Goal: Information Seeking & Learning: Learn about a topic

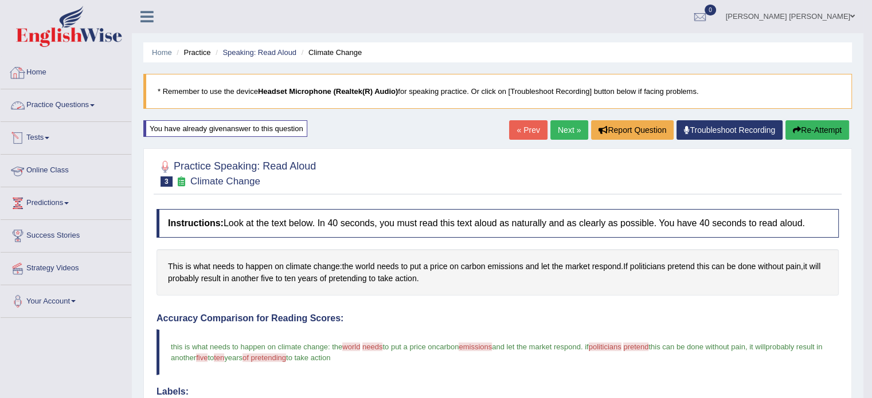
click at [83, 112] on link "Practice Questions" at bounding box center [66, 103] width 131 height 29
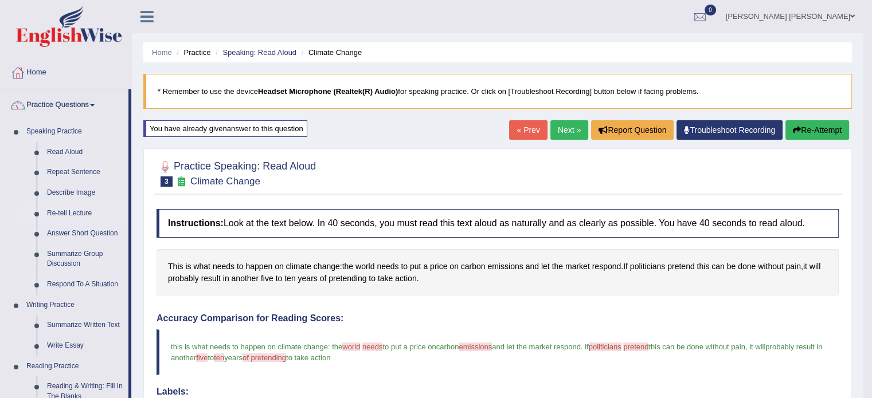
click at [76, 210] on link "Re-tell Lecture" at bounding box center [85, 213] width 87 height 21
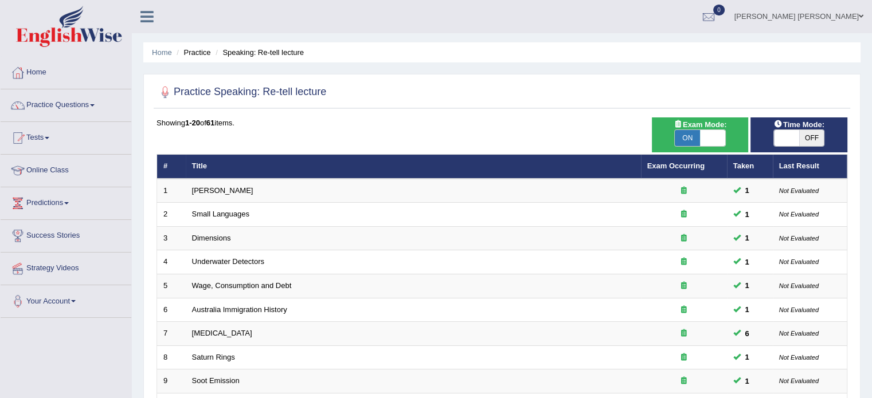
scroll to position [348, 0]
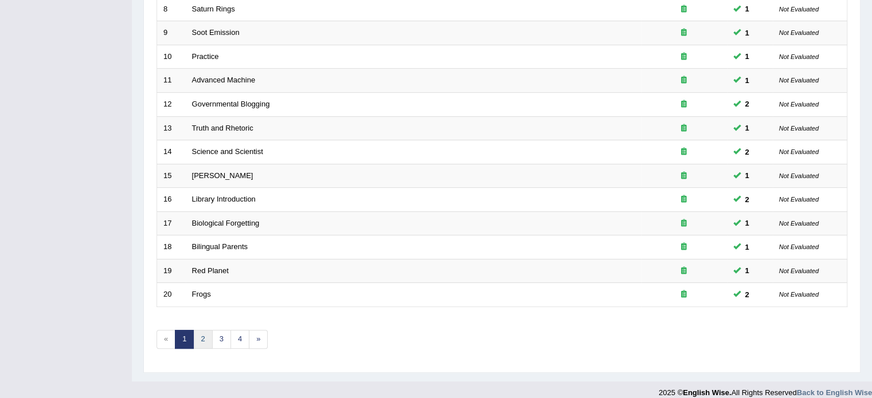
click at [209, 330] on link "2" at bounding box center [202, 339] width 19 height 19
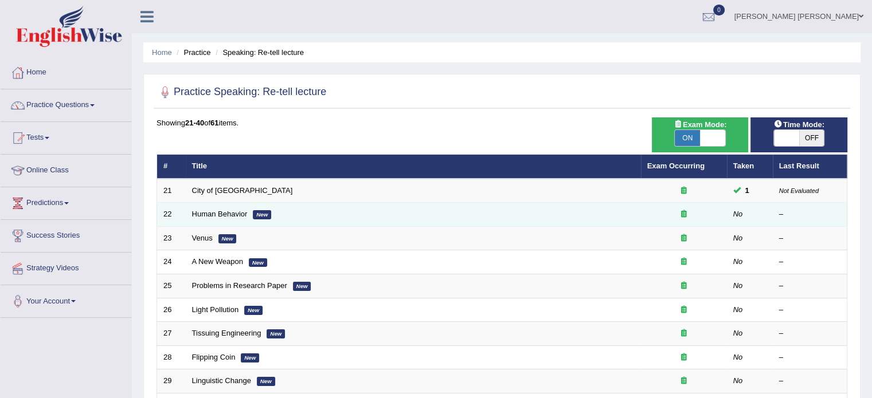
click at [221, 218] on td "Human Behavior New" at bounding box center [413, 215] width 455 height 24
click at [221, 213] on link "Human Behavior" at bounding box center [220, 214] width 56 height 9
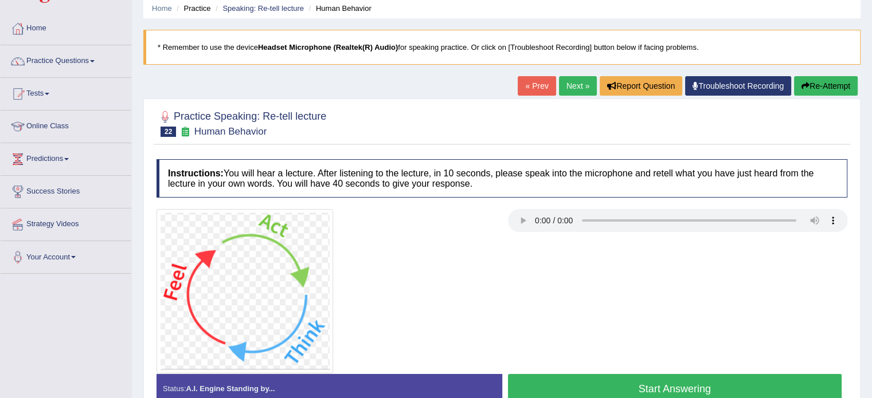
scroll to position [46, 0]
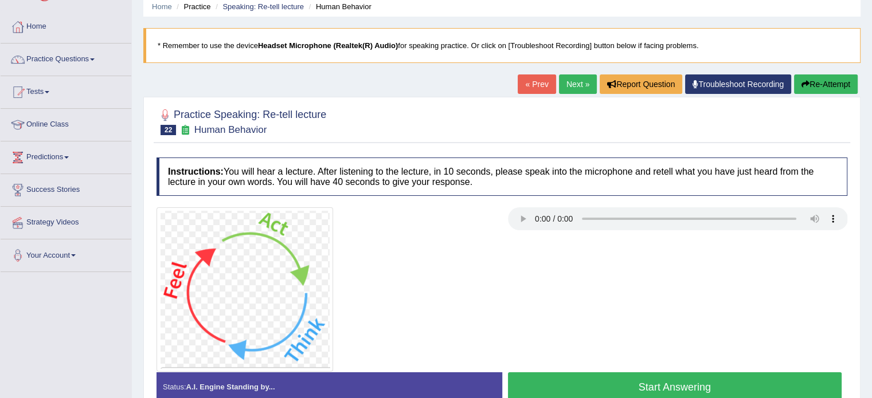
click at [607, 391] on button "Start Answering" at bounding box center [675, 387] width 334 height 29
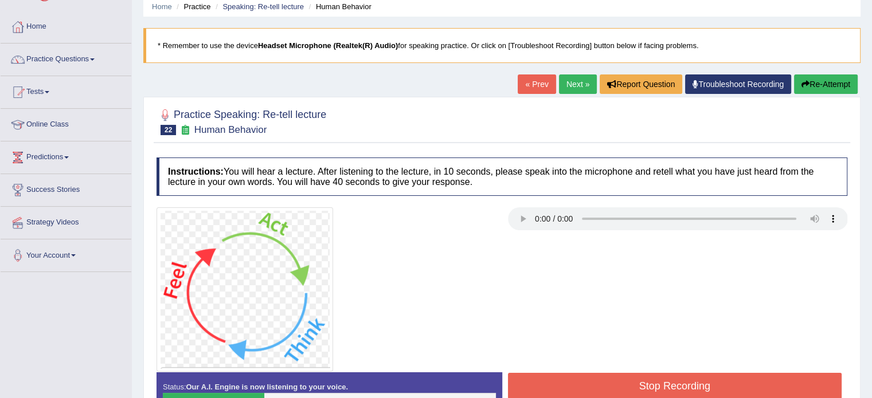
click at [821, 82] on button "Re-Attempt" at bounding box center [826, 84] width 64 height 19
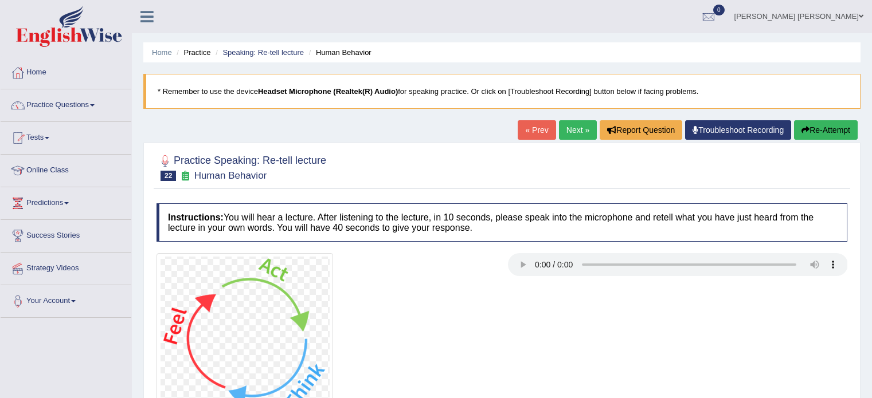
scroll to position [46, 0]
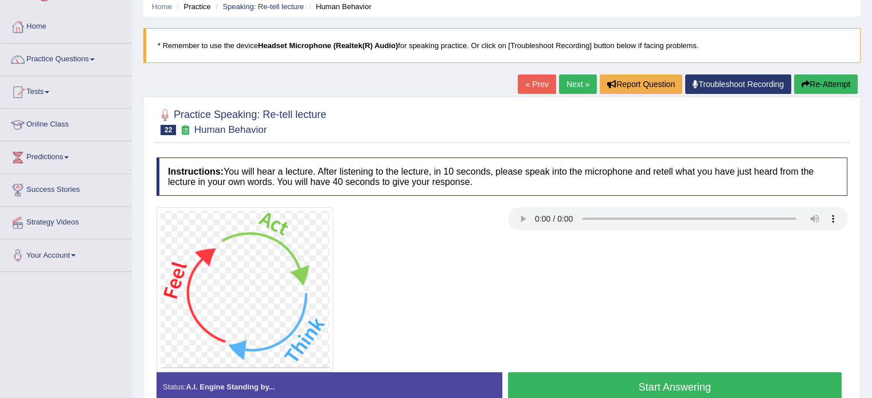
click at [636, 381] on button "Start Answering" at bounding box center [675, 387] width 334 height 29
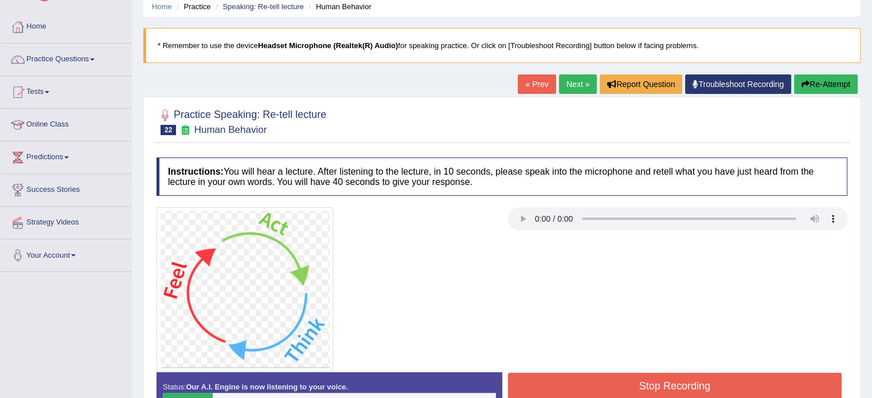
click at [657, 385] on button "Stop Recording" at bounding box center [675, 386] width 334 height 26
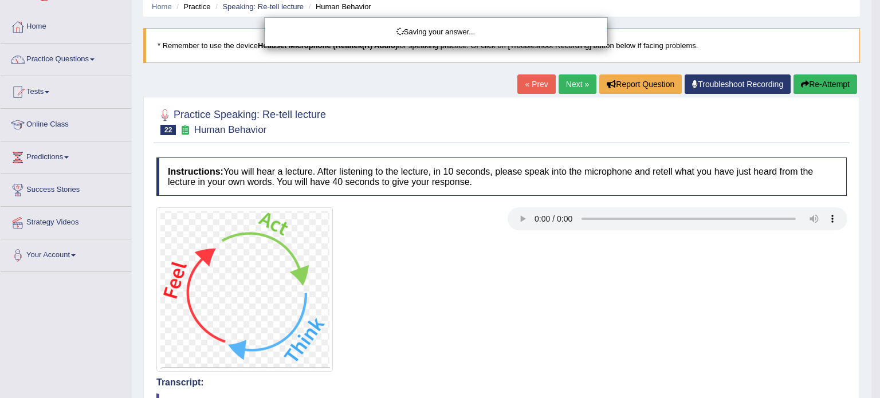
click at [810, 84] on div "Saving your answer..." at bounding box center [440, 199] width 880 height 398
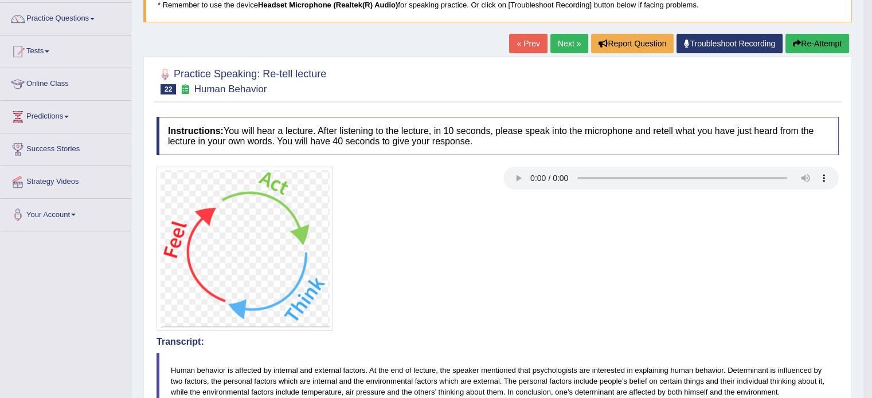
scroll to position [23, 0]
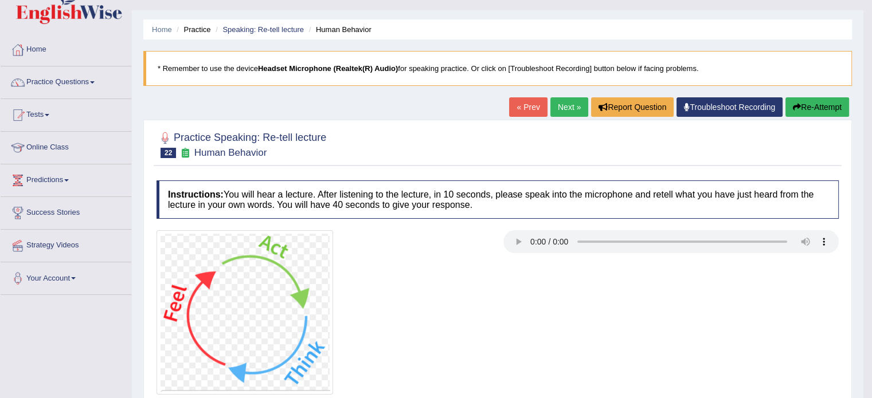
click at [802, 100] on button "Re-Attempt" at bounding box center [817, 106] width 64 height 19
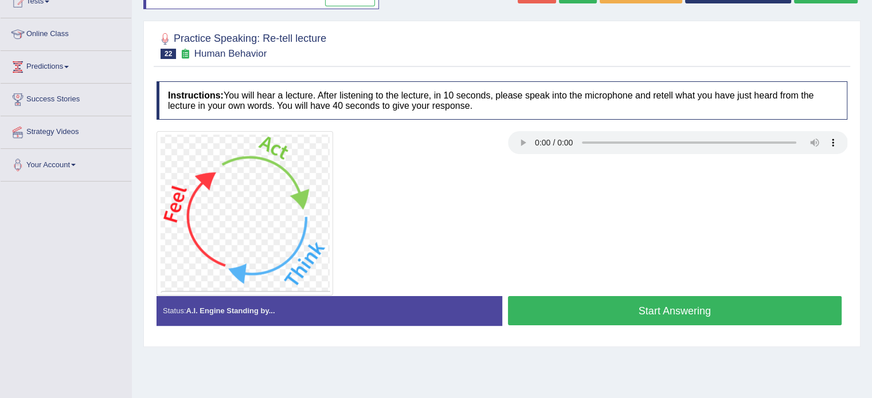
scroll to position [138, 0]
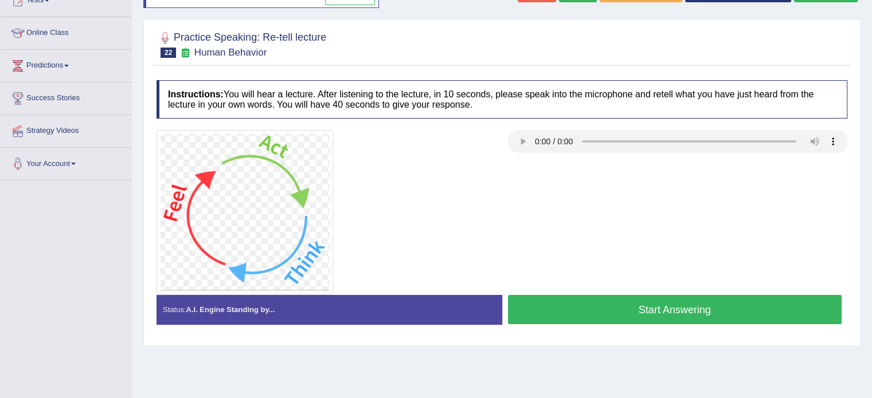
click at [559, 299] on button "Start Answering" at bounding box center [675, 309] width 334 height 29
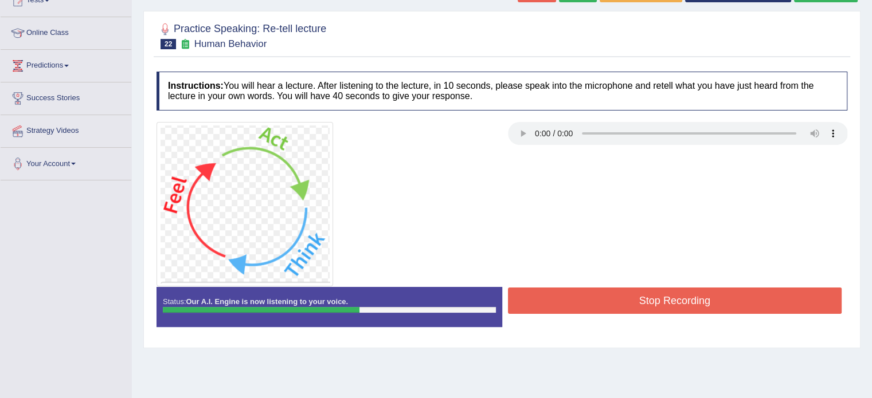
click at [559, 299] on button "Stop Recording" at bounding box center [675, 301] width 334 height 26
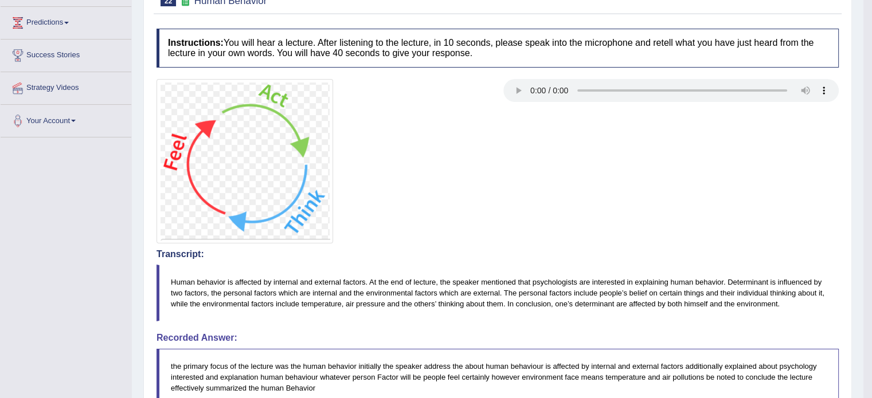
scroll to position [0, 0]
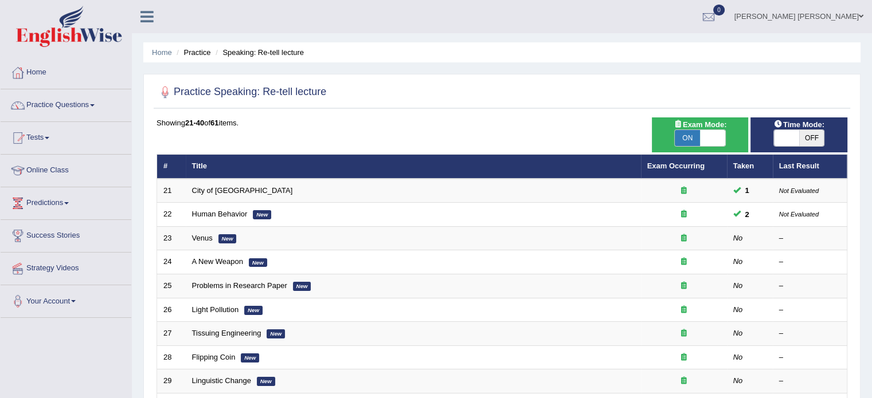
scroll to position [348, 0]
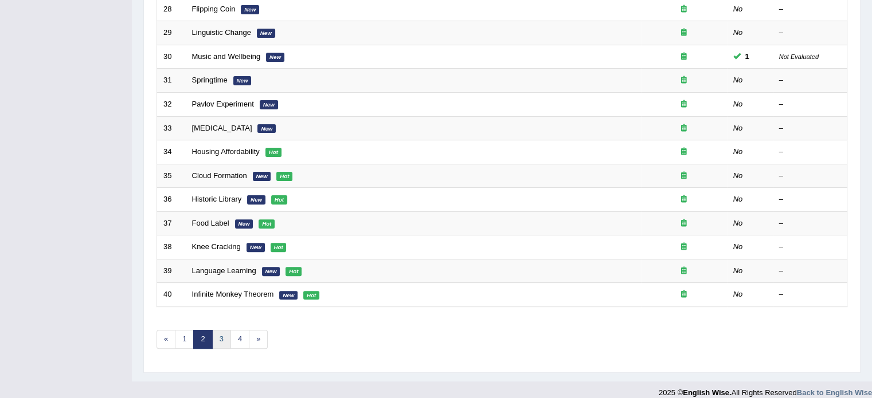
click at [213, 336] on link "3" at bounding box center [221, 339] width 19 height 19
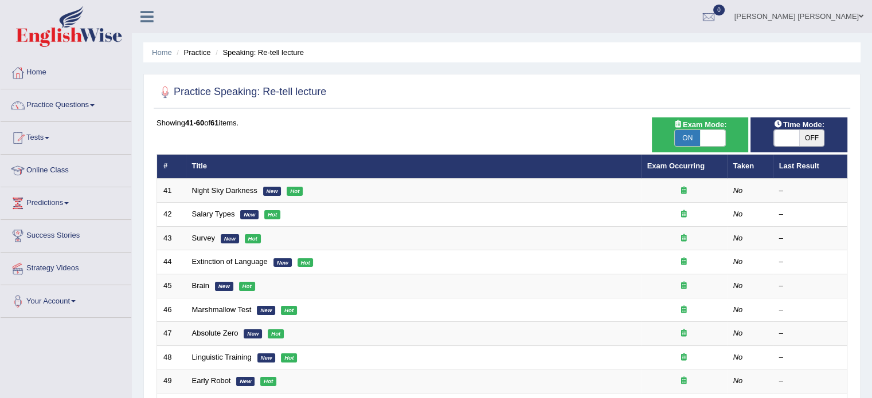
scroll to position [348, 0]
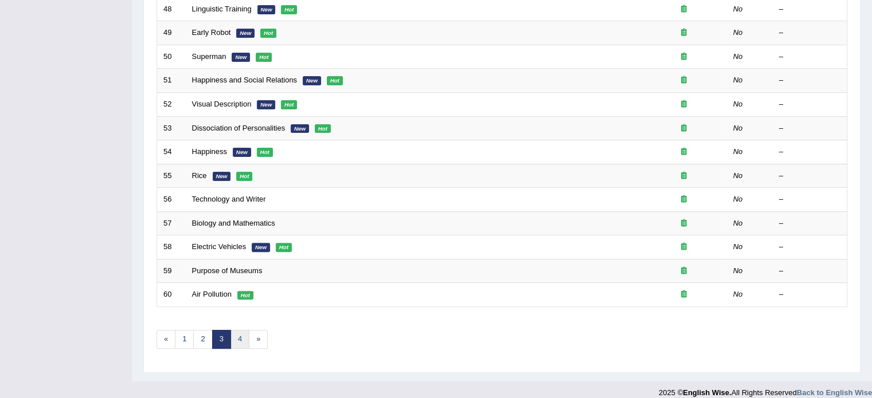
click at [230, 343] on link "4" at bounding box center [239, 339] width 19 height 19
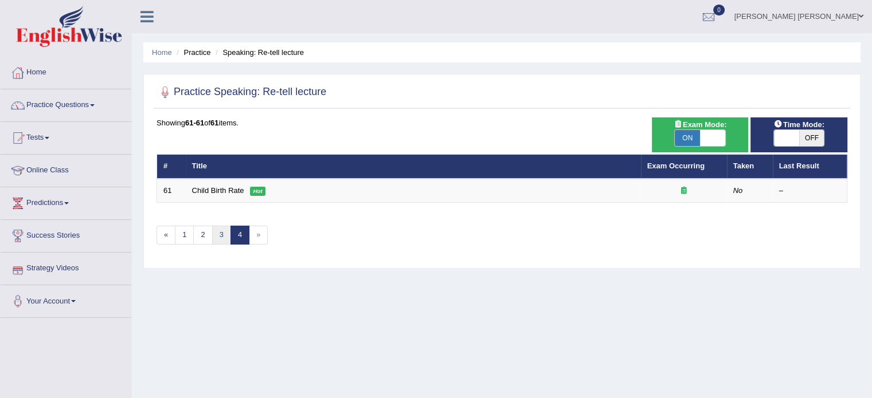
click at [213, 234] on link "3" at bounding box center [221, 235] width 19 height 19
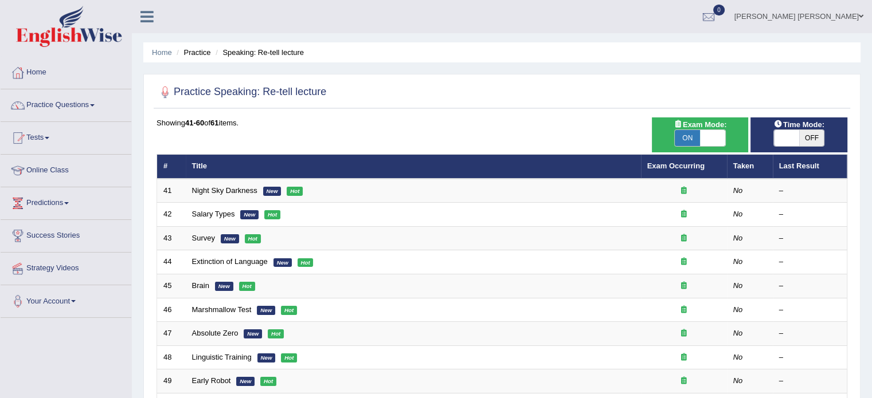
scroll to position [348, 0]
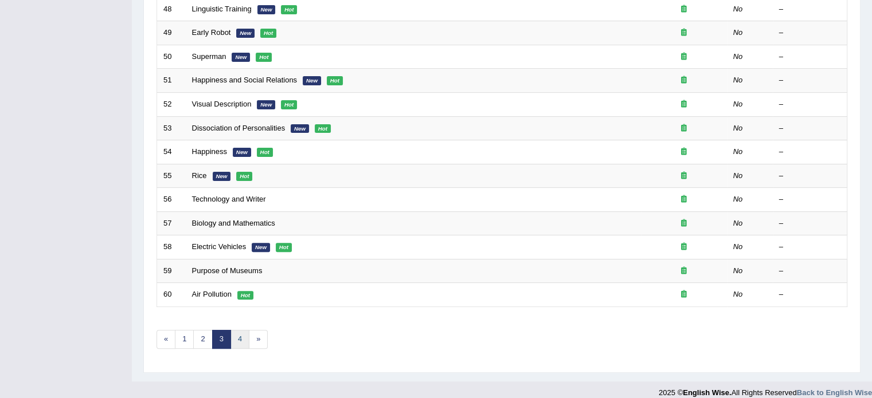
click at [232, 331] on link "4" at bounding box center [239, 339] width 19 height 19
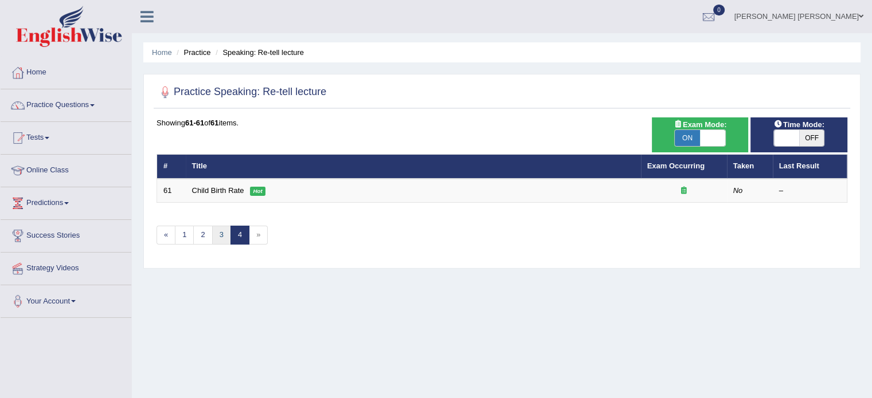
click at [221, 232] on link "3" at bounding box center [221, 235] width 19 height 19
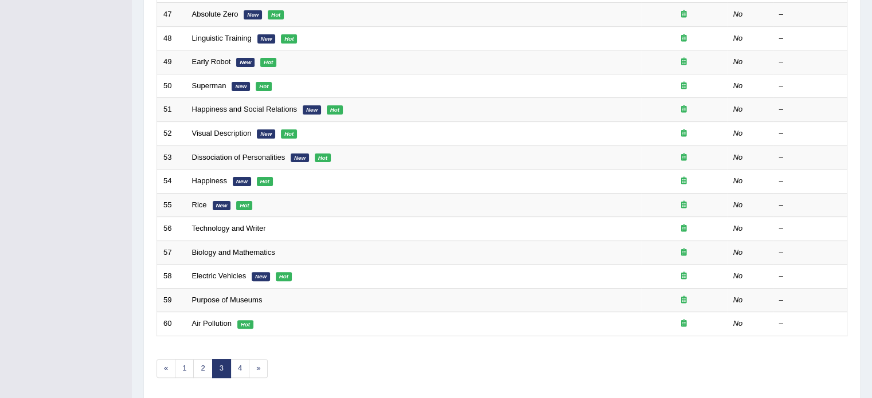
scroll to position [321, 0]
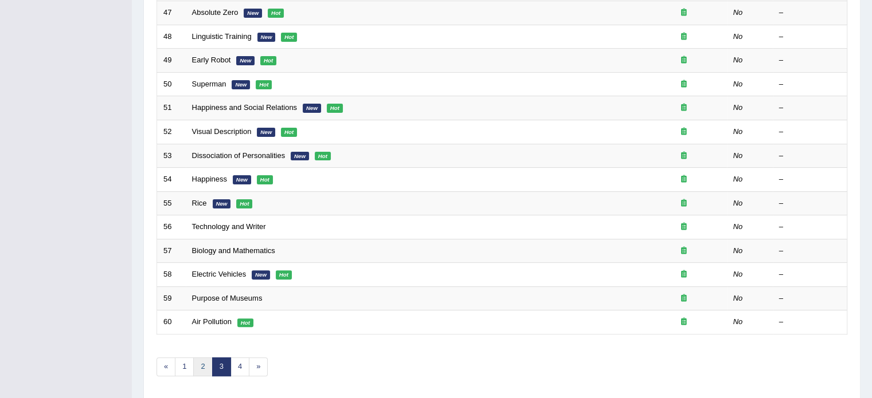
click at [203, 362] on link "2" at bounding box center [202, 367] width 19 height 19
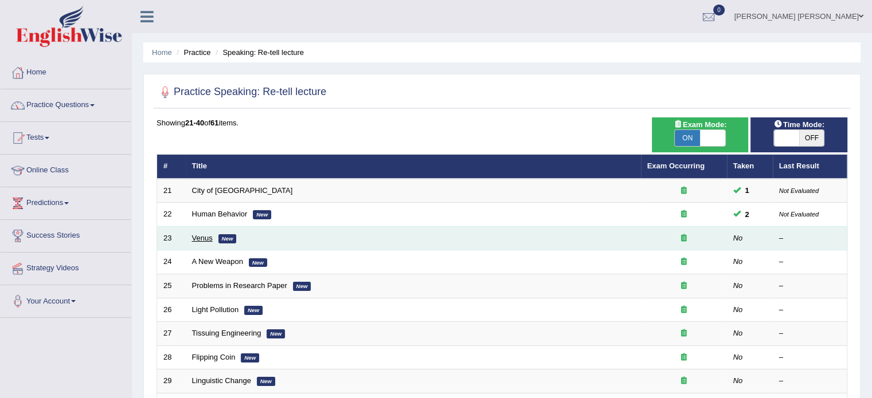
click at [195, 236] on link "Venus" at bounding box center [202, 238] width 21 height 9
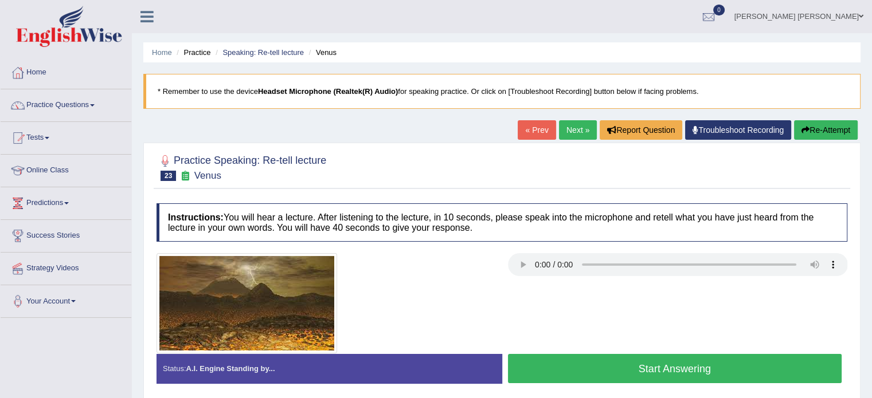
click at [583, 380] on button "Start Answering" at bounding box center [675, 368] width 334 height 29
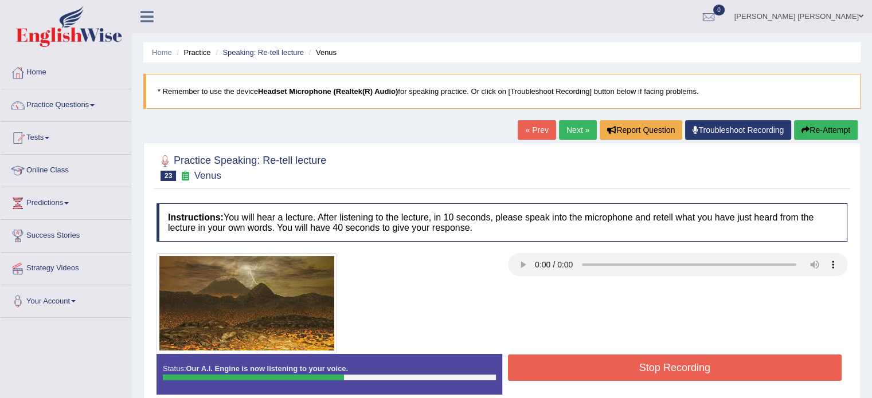
click at [589, 368] on button "Stop Recording" at bounding box center [675, 368] width 334 height 26
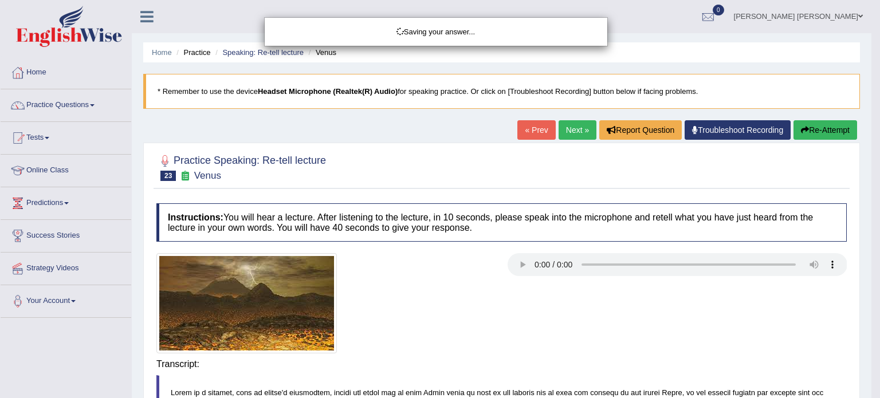
click at [871, 351] on div "Saving your answer..." at bounding box center [440, 199] width 880 height 398
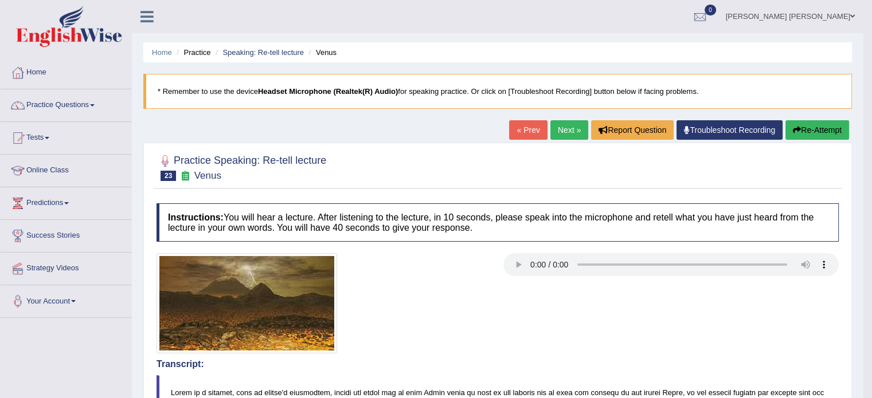
click at [567, 135] on link "Next »" at bounding box center [569, 129] width 38 height 19
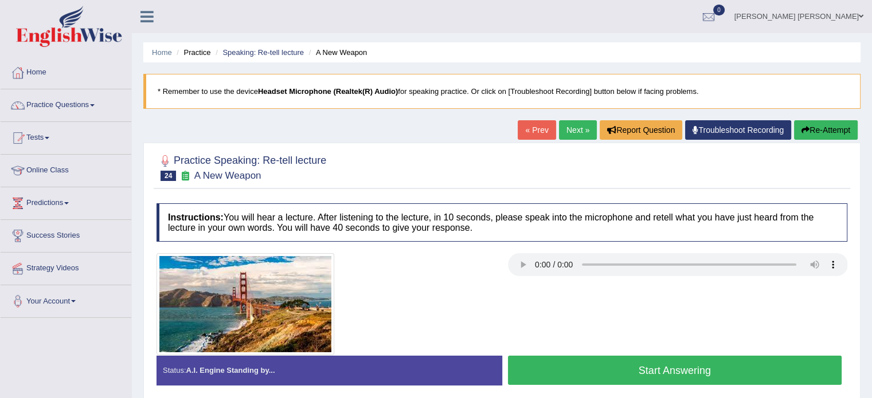
click at [619, 372] on button "Start Answering" at bounding box center [675, 370] width 334 height 29
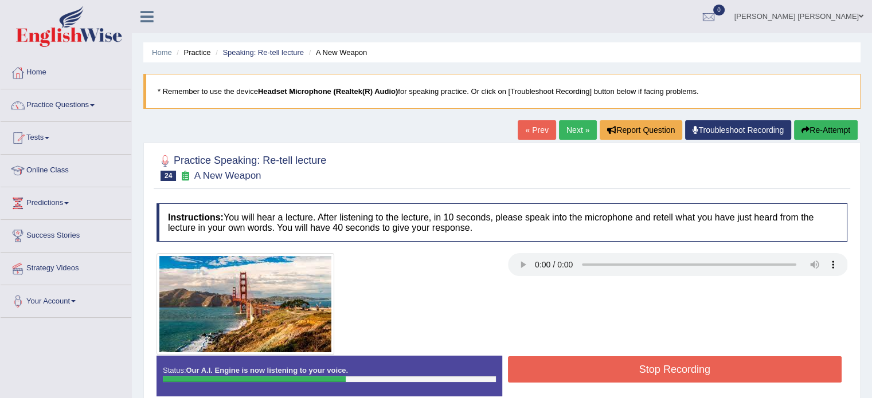
click at [619, 372] on button "Stop Recording" at bounding box center [675, 369] width 334 height 26
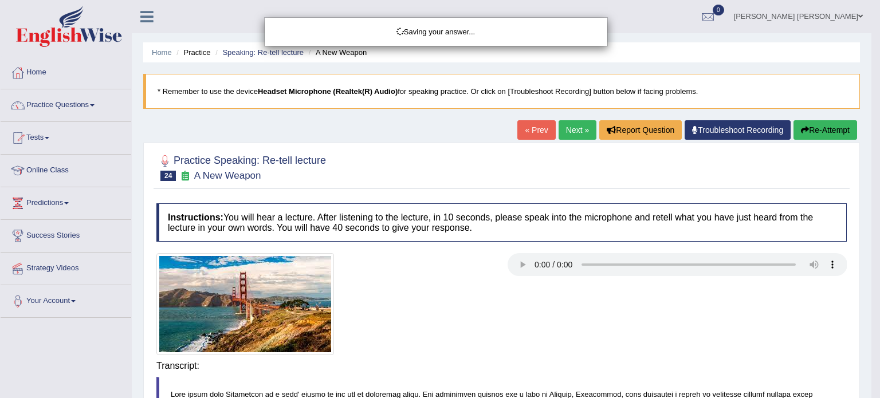
click at [871, 325] on div "Saving your answer..." at bounding box center [440, 199] width 880 height 398
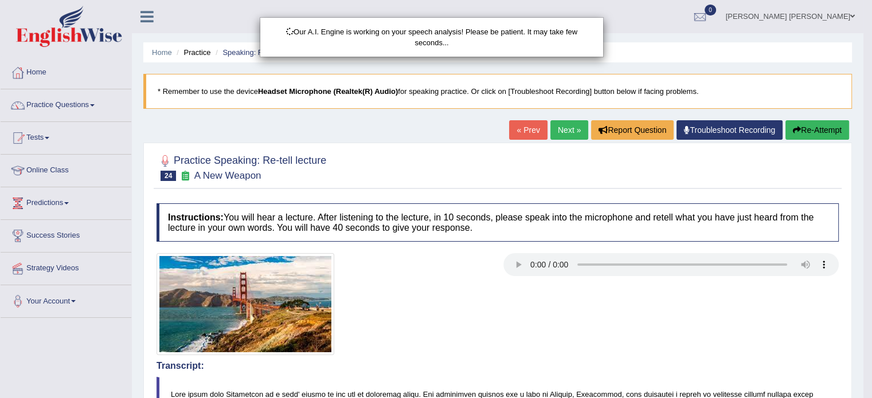
scroll to position [329, 0]
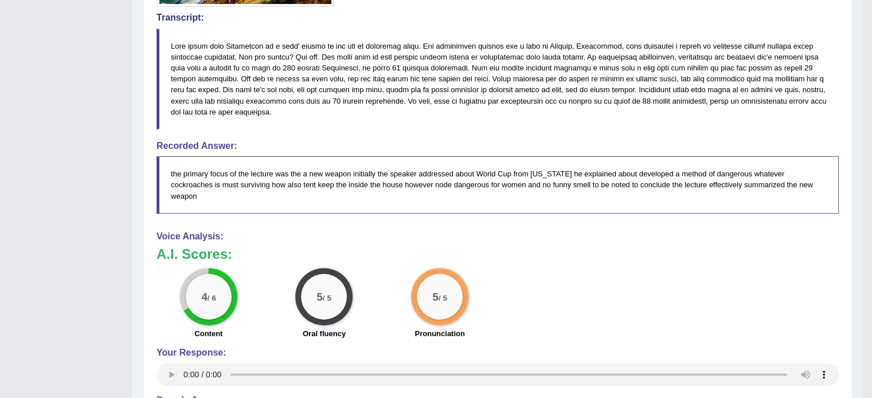
scroll to position [0, 0]
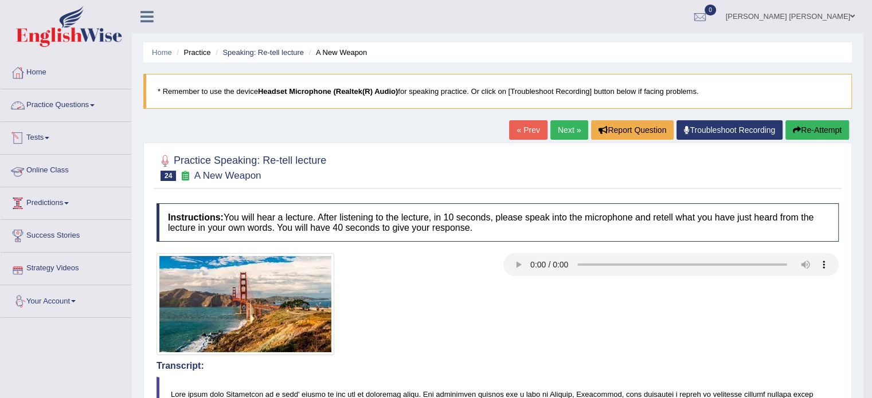
click at [53, 111] on link "Practice Questions" at bounding box center [66, 103] width 131 height 29
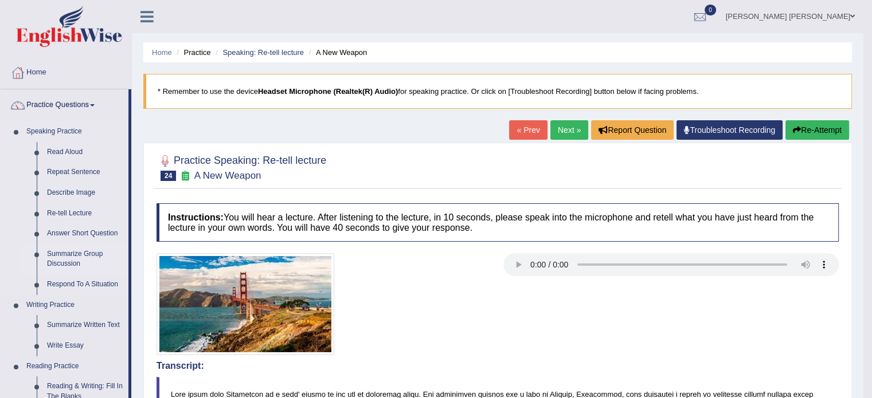
click at [89, 253] on link "Summarize Group Discussion" at bounding box center [85, 259] width 87 height 30
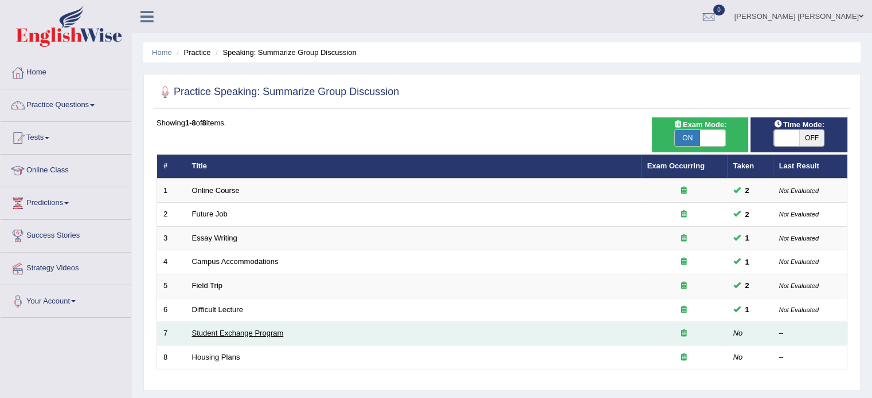
click at [247, 334] on link "Student Exchange Program" at bounding box center [238, 333] width 92 height 9
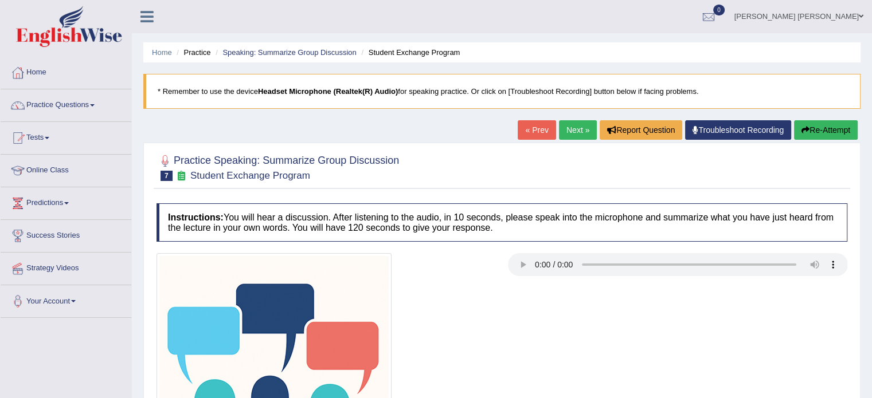
click at [711, 289] on div at bounding box center [502, 370] width 702 height 235
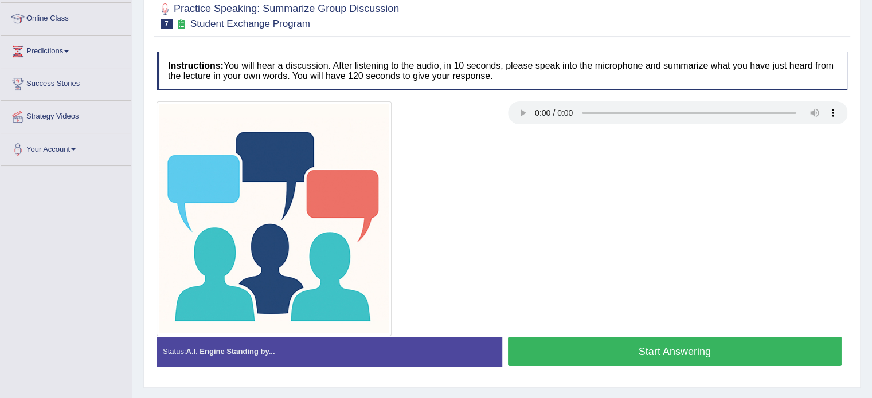
scroll to position [160, 0]
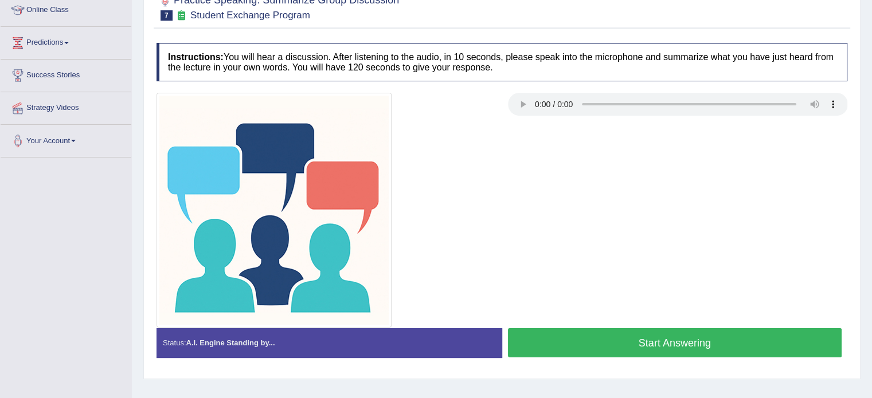
click at [674, 350] on button "Start Answering" at bounding box center [675, 342] width 334 height 29
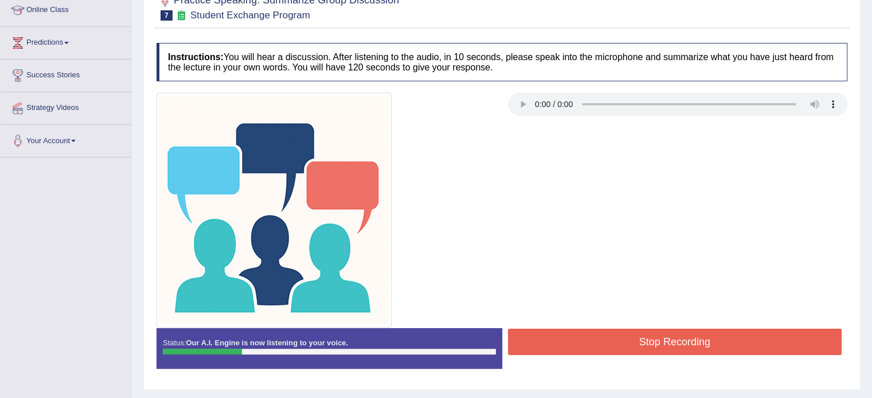
scroll to position [0, 0]
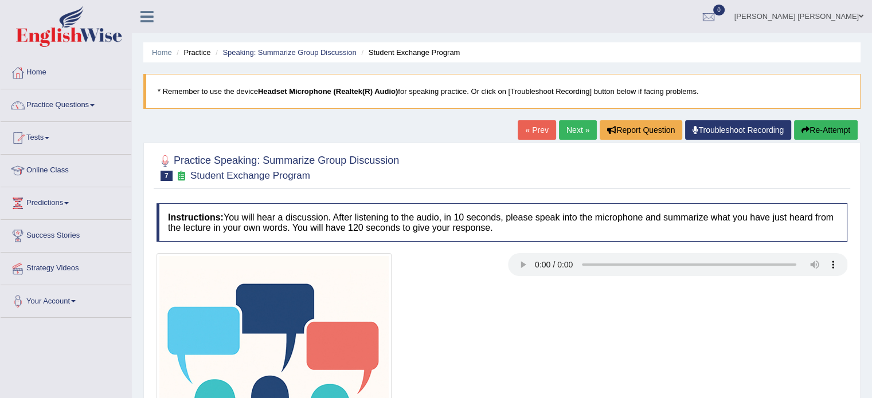
click at [815, 127] on button "Re-Attempt" at bounding box center [826, 129] width 64 height 19
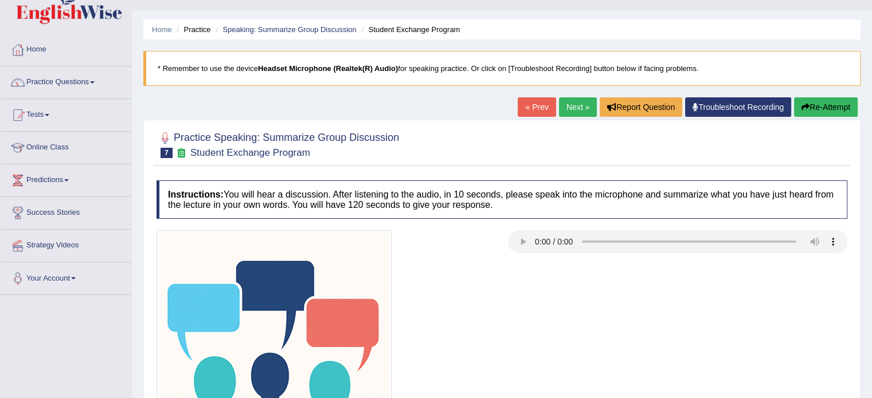
scroll to position [30, 0]
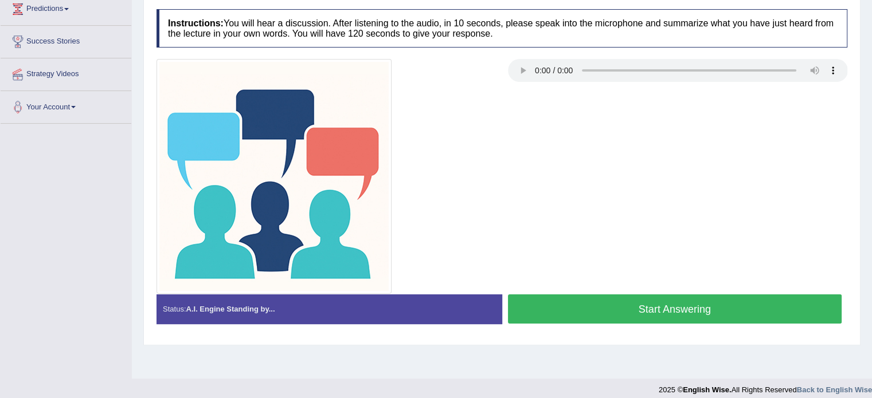
click at [704, 327] on div "Stop Recording" at bounding box center [675, 327] width 346 height 1
click at [700, 311] on button "Start Answering" at bounding box center [675, 309] width 334 height 29
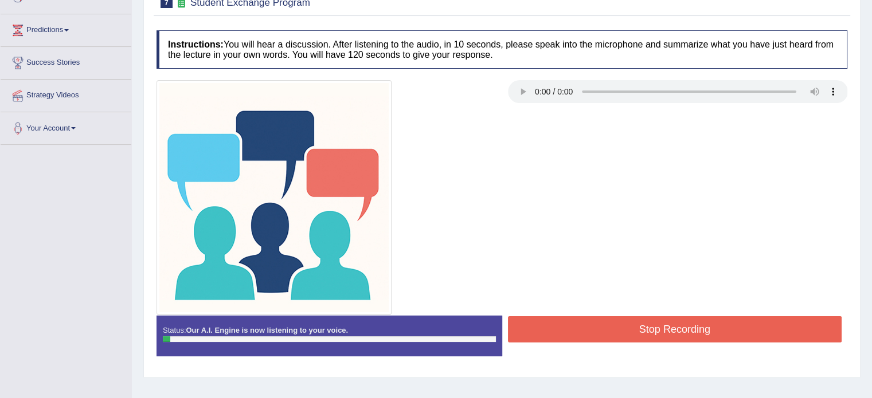
scroll to position [171, 0]
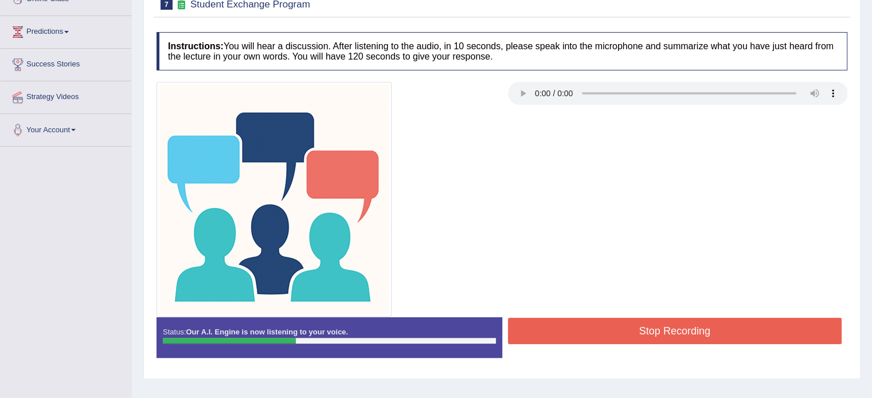
click at [669, 339] on button "Stop Recording" at bounding box center [675, 331] width 334 height 26
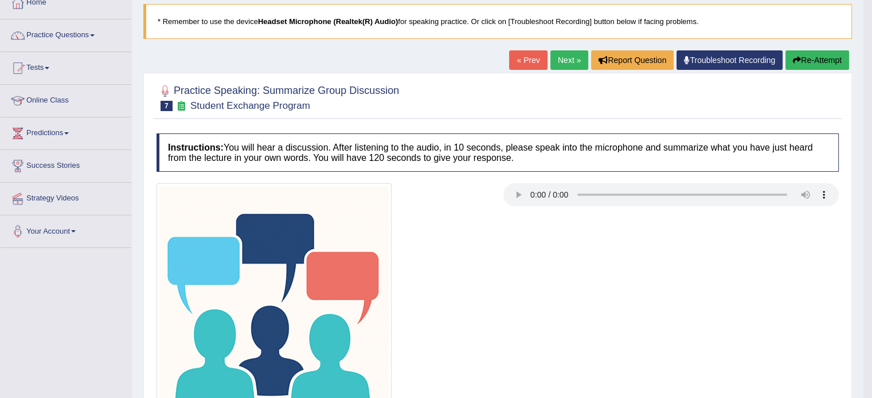
scroll to position [0, 0]
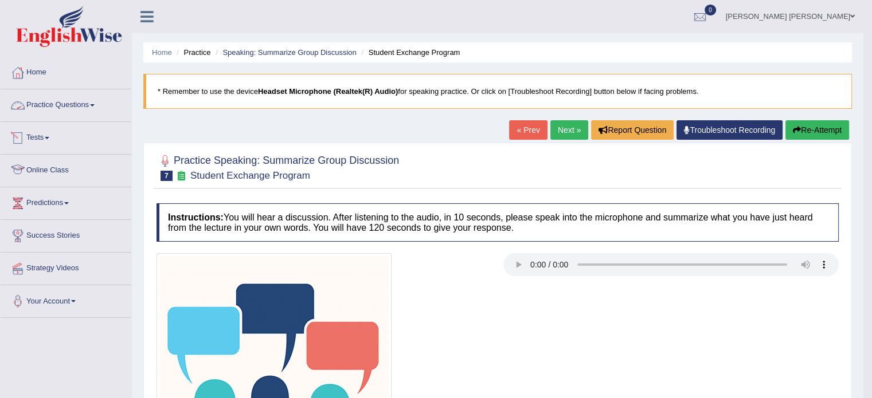
click at [88, 112] on link "Practice Questions" at bounding box center [66, 103] width 131 height 29
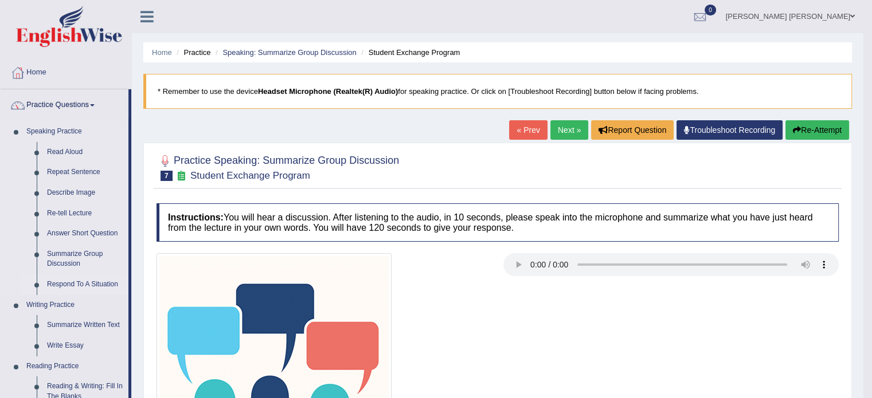
click at [71, 279] on link "Respond To A Situation" at bounding box center [85, 285] width 87 height 21
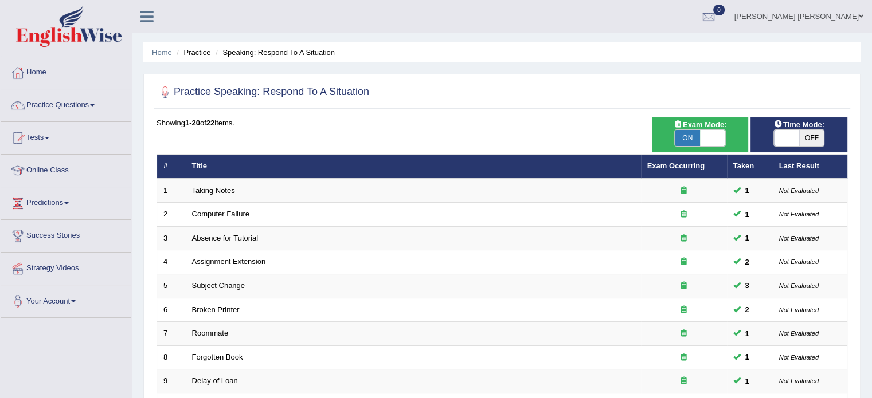
scroll to position [348, 0]
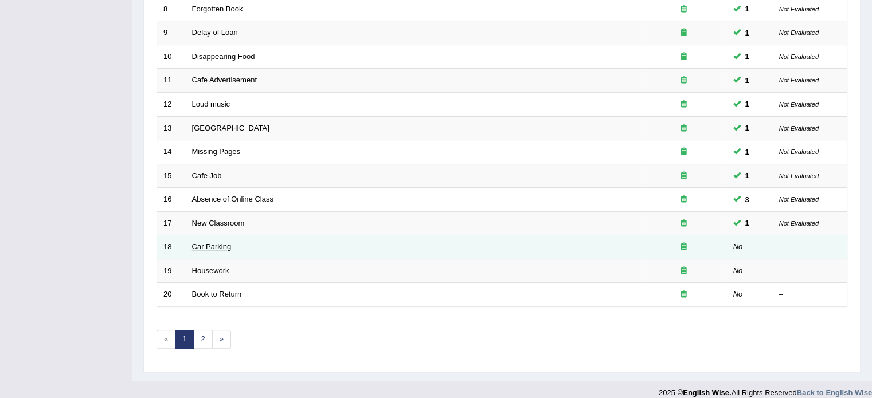
click at [213, 242] on link "Car Parking" at bounding box center [212, 246] width 40 height 9
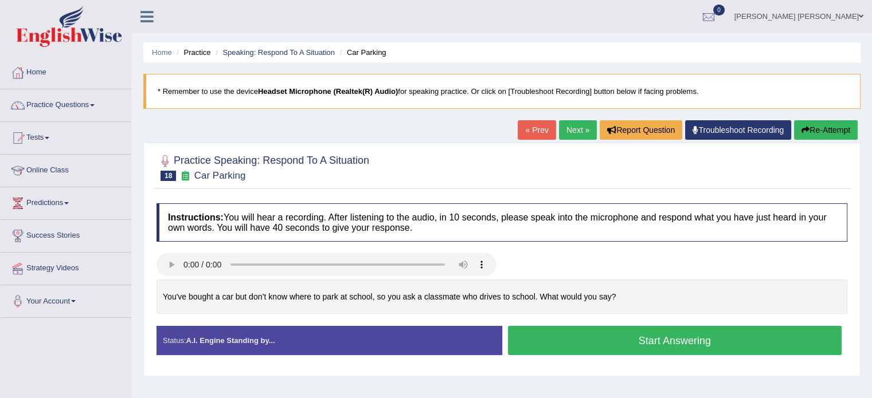
click at [550, 332] on button "Start Answering" at bounding box center [675, 340] width 334 height 29
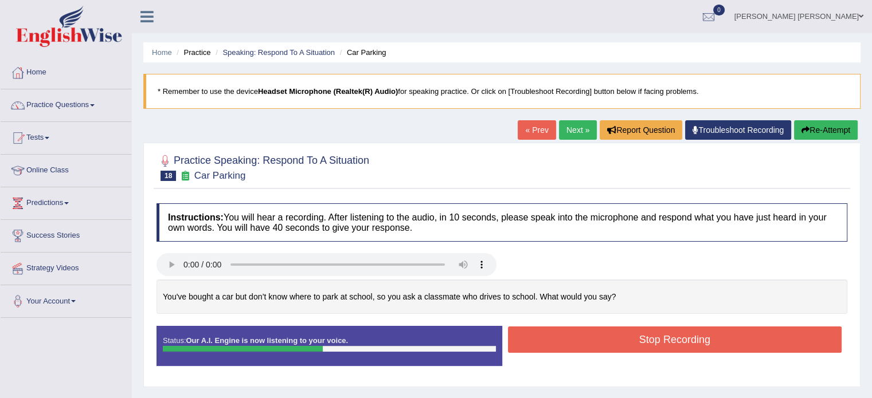
click at [812, 127] on button "Re-Attempt" at bounding box center [826, 129] width 64 height 19
